Goal: Communication & Community: Answer question/provide support

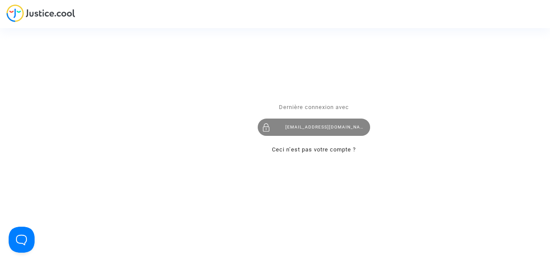
click at [296, 126] on div "s.jaouen35@gmail.com" at bounding box center [314, 127] width 112 height 17
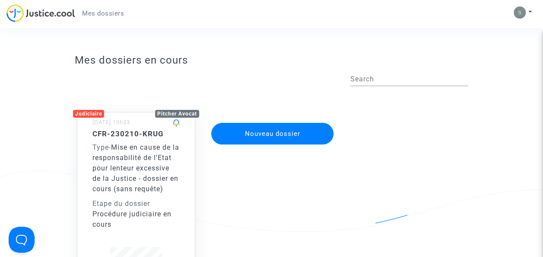
click at [145, 163] on div "Type - Mise en cause de la responsabilité de l'Etat pour lenteur excessive de l…" at bounding box center [136, 168] width 87 height 52
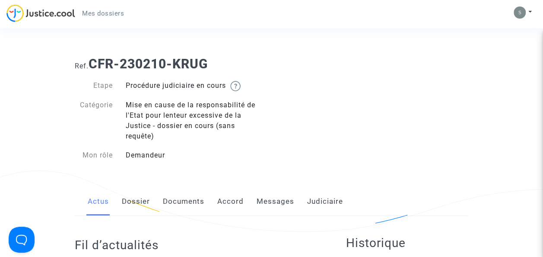
click at [281, 200] on link "Messages" at bounding box center [276, 201] width 38 height 29
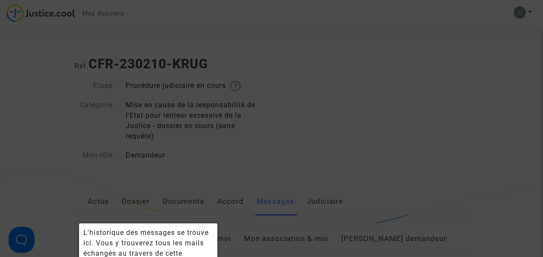
scroll to position [146, 0]
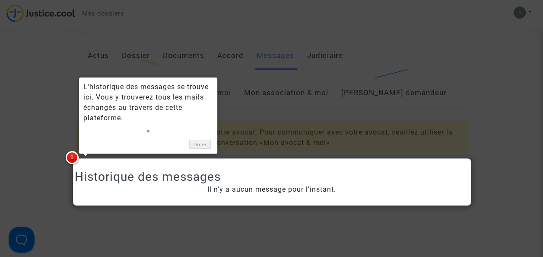
click at [431, 55] on div at bounding box center [271, 128] width 543 height 257
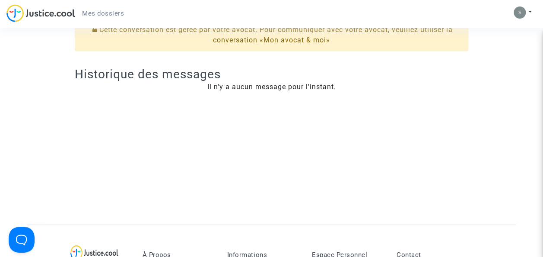
scroll to position [154, 0]
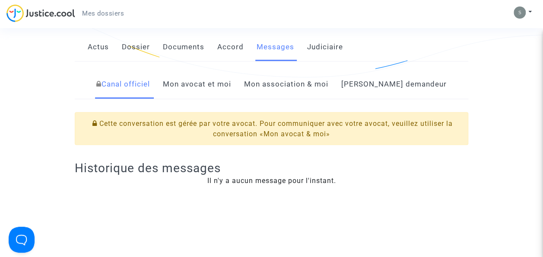
click at [227, 88] on link "Mon avocat et moi" at bounding box center [197, 84] width 68 height 29
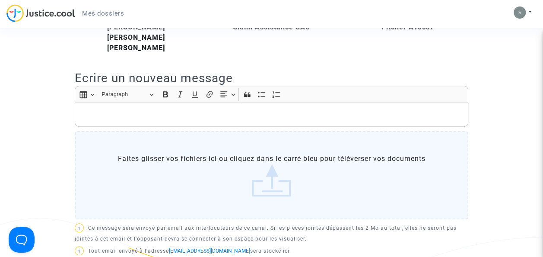
scroll to position [247, 0]
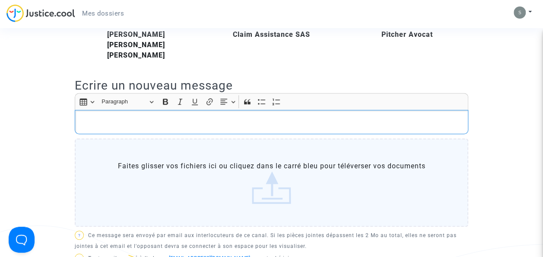
click at [140, 115] on div "Rich Text Editor, main" at bounding box center [272, 122] width 394 height 24
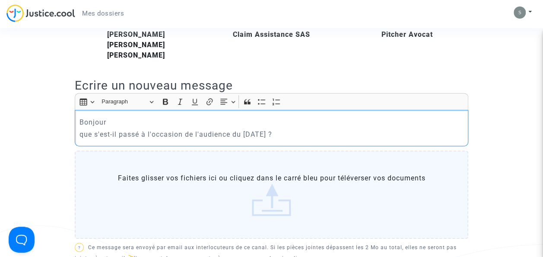
click at [82, 135] on p "que s'est-il passé à l'occasion de l'audience du [DATE] ?" at bounding box center [272, 134] width 385 height 11
click at [311, 131] on p "Que s'est-il passé à l'occasion de l'audience du [DATE] ?" at bounding box center [272, 134] width 385 height 11
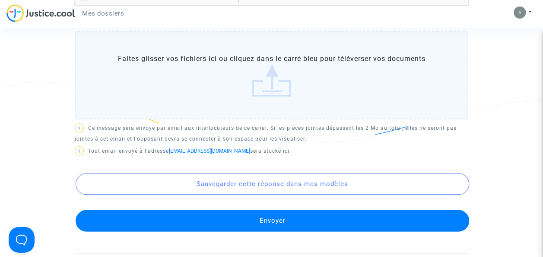
scroll to position [407, 0]
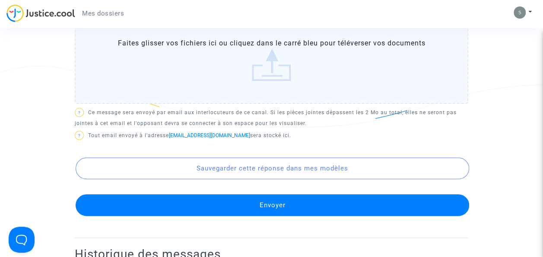
click at [274, 201] on button "Envoyer" at bounding box center [273, 205] width 394 height 22
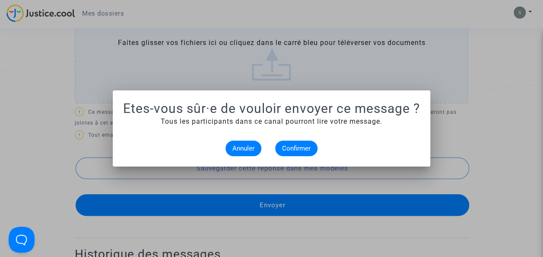
scroll to position [0, 0]
click at [298, 150] on span "Confirmer" at bounding box center [296, 148] width 29 height 8
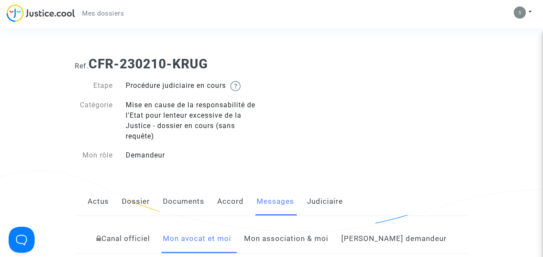
scroll to position [407, 0]
